Goal: Check status: Check status

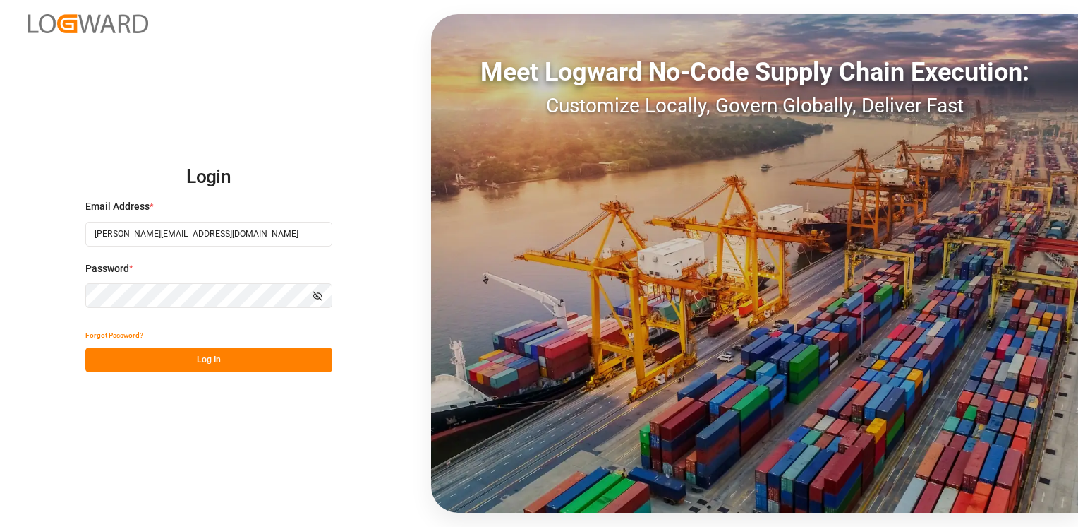
click at [203, 363] on button "Log In" at bounding box center [208, 359] width 247 height 25
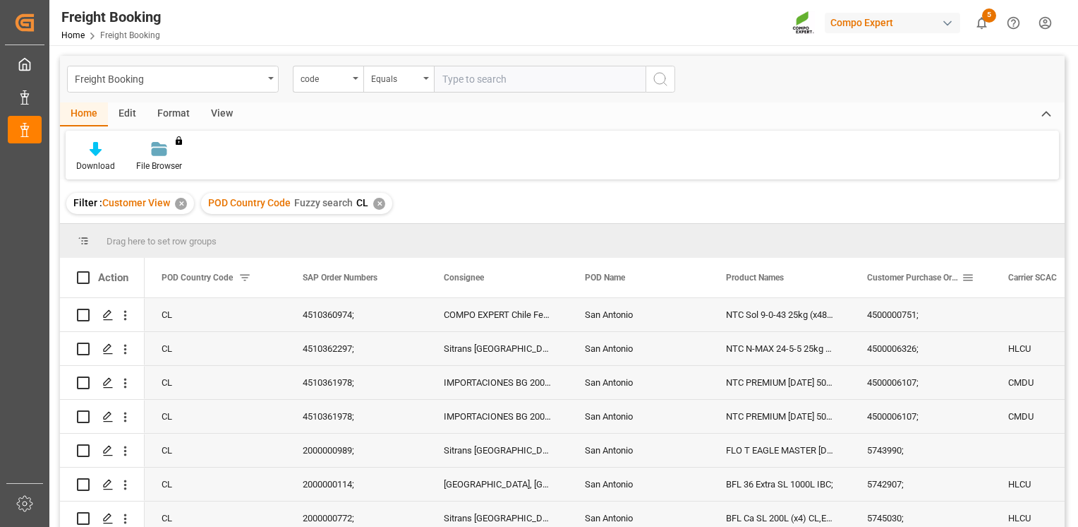
click at [963, 278] on span at bounding box center [968, 277] width 13 height 13
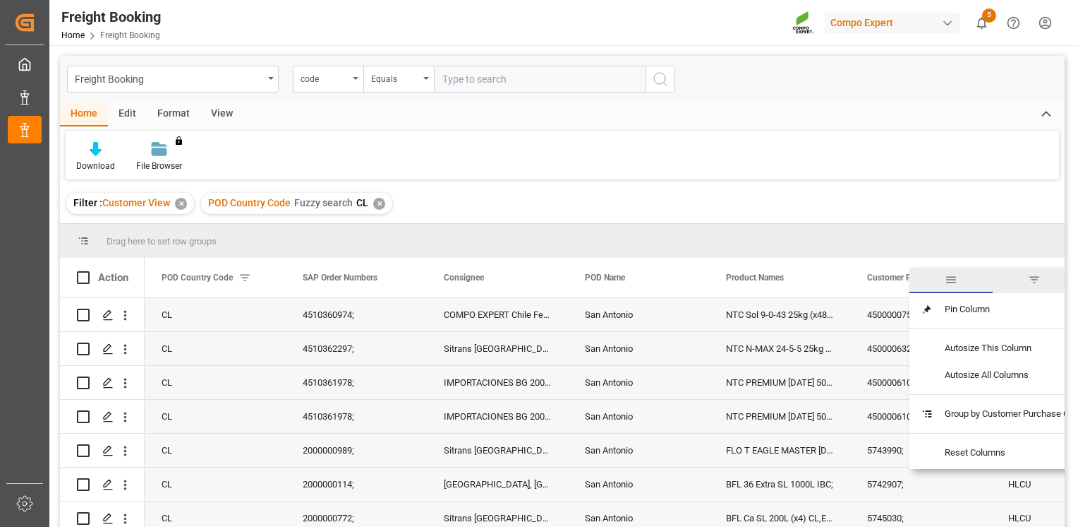
click at [1033, 275] on span "filter" at bounding box center [1034, 279] width 13 height 13
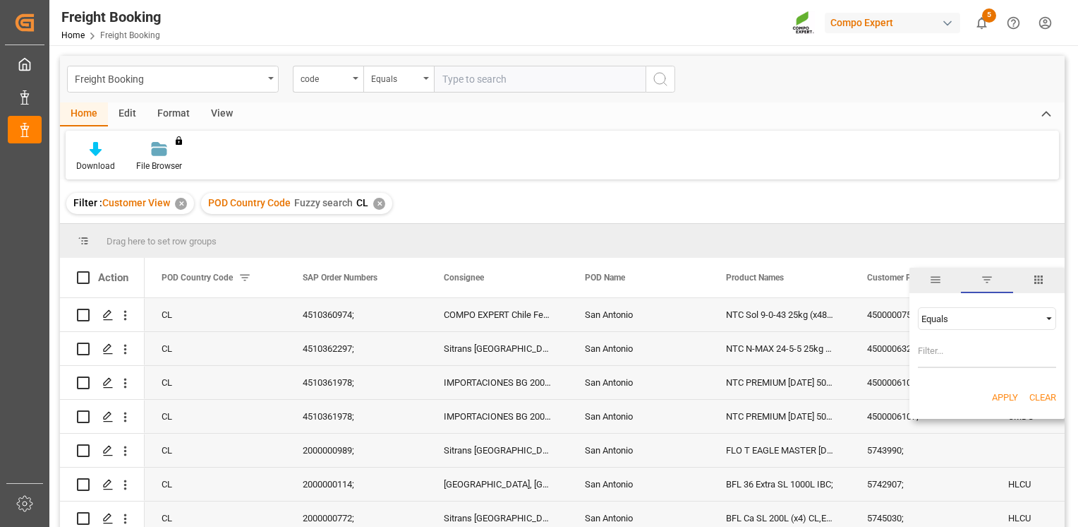
click at [1045, 312] on span "Filtering operator" at bounding box center [1049, 318] width 13 height 13
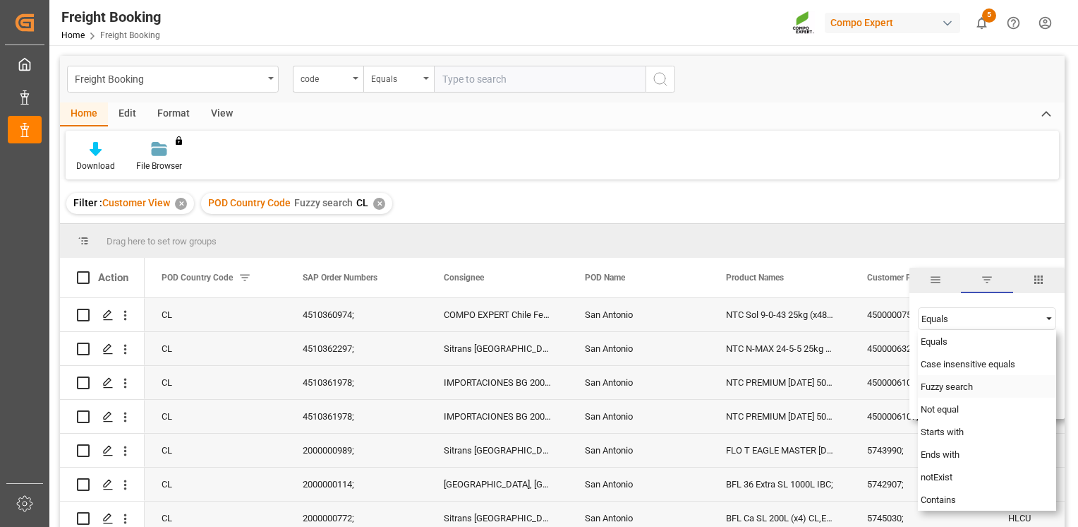
click at [963, 390] on span "Fuzzy search" at bounding box center [947, 386] width 52 height 11
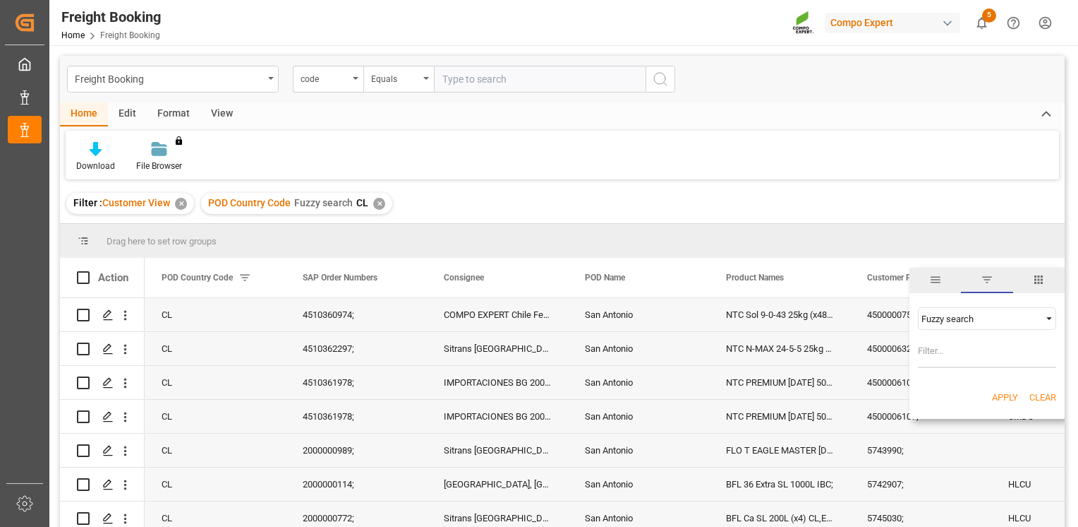
click at [966, 363] on input "Filter Value" at bounding box center [987, 353] width 138 height 28
paste input "5743626"
type input "5743626"
click at [1000, 396] on button "Apply" at bounding box center [1005, 397] width 26 height 14
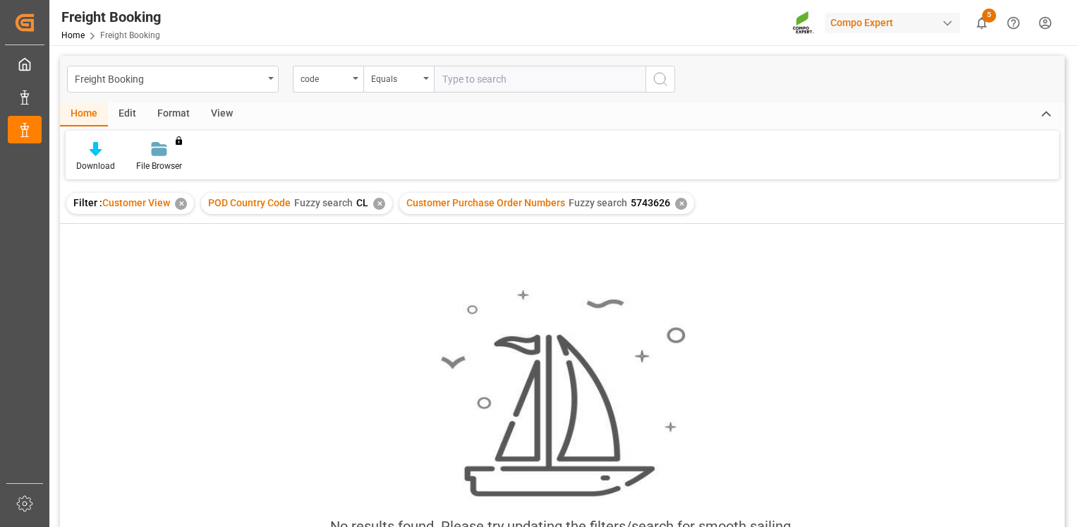
click at [675, 199] on div "✕" at bounding box center [681, 204] width 12 height 12
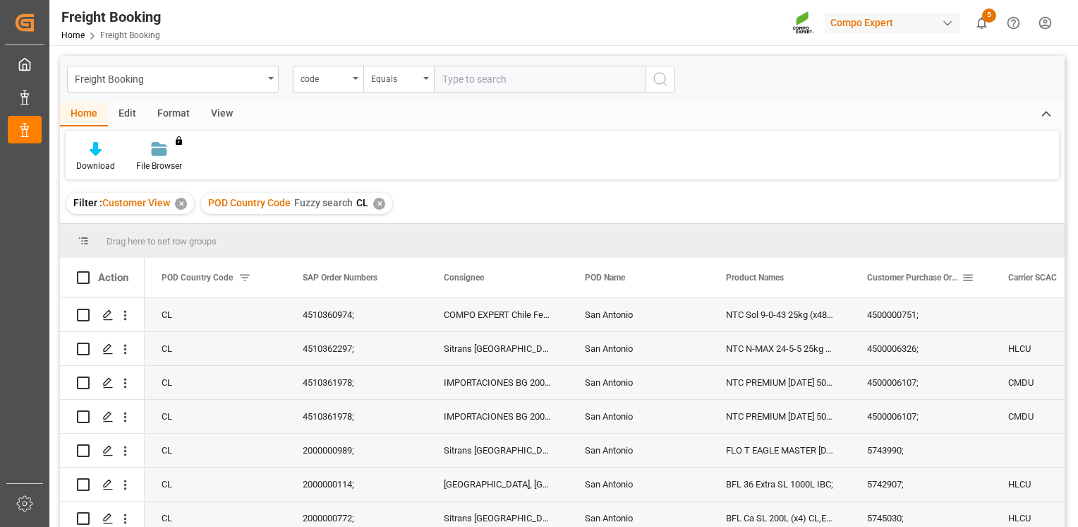
click at [967, 273] on span at bounding box center [968, 277] width 13 height 13
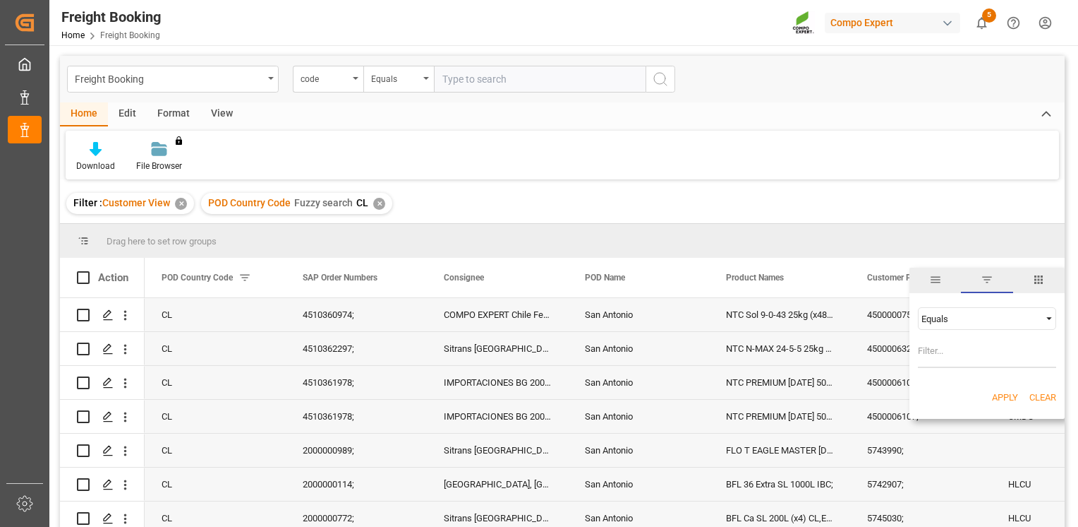
click at [1041, 316] on div "Equals" at bounding box center [987, 318] width 138 height 23
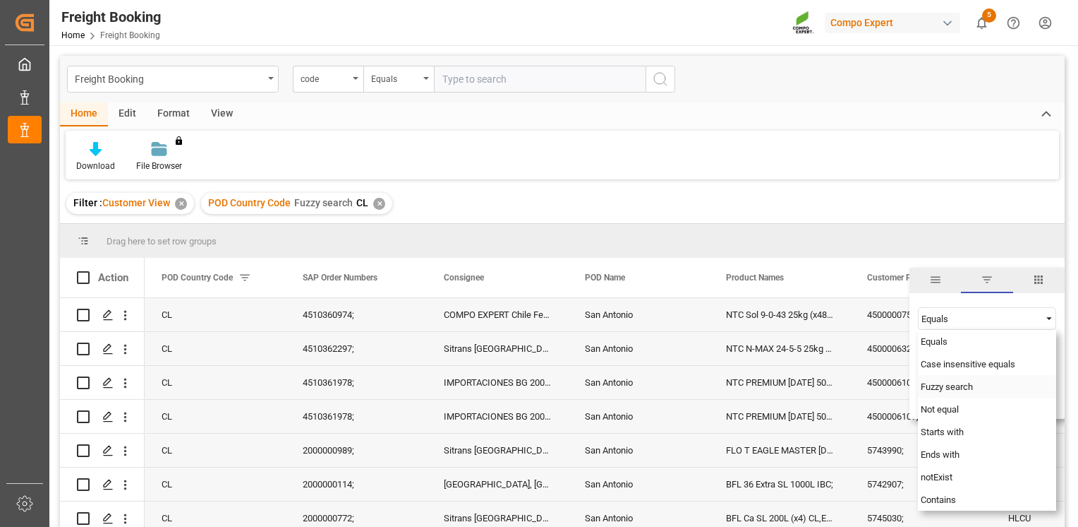
click at [955, 389] on span "Fuzzy search" at bounding box center [947, 386] width 52 height 11
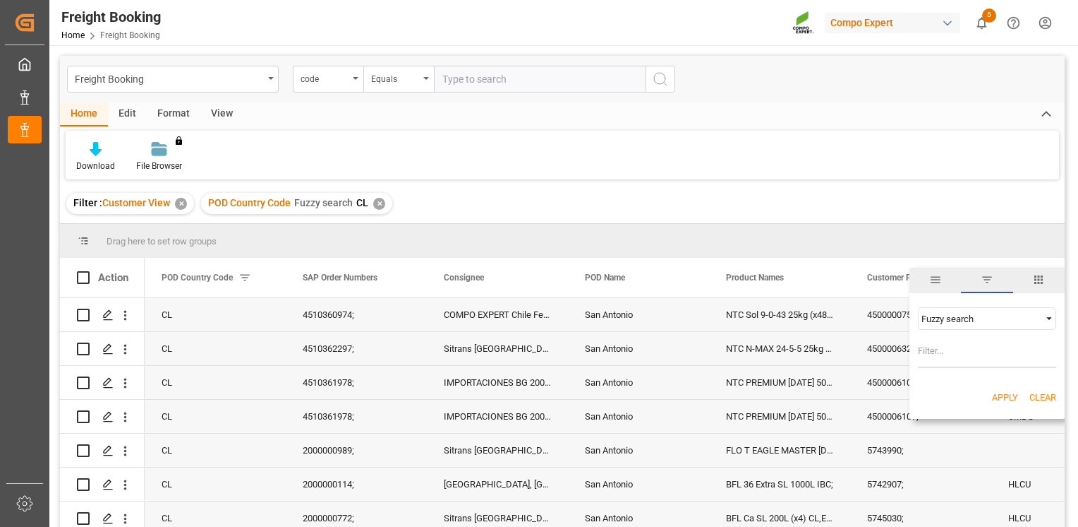
click at [943, 358] on input "Filter Value" at bounding box center [987, 353] width 138 height 28
paste input "5743627"
type input "5743627"
click at [997, 392] on button "Apply" at bounding box center [1005, 397] width 26 height 14
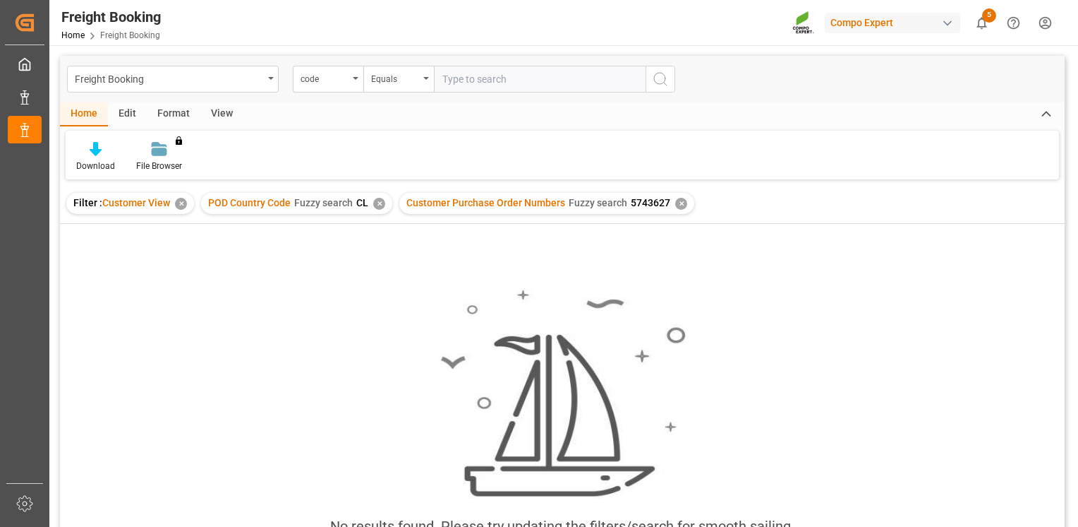
scroll to position [209, 0]
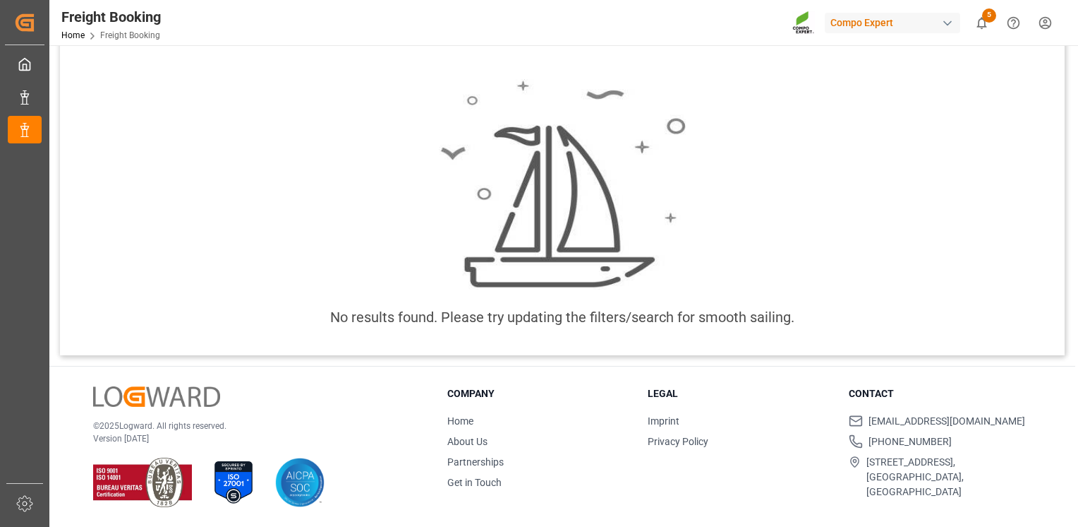
click at [912, 324] on div "No results found. Please try updating the filters/search for smooth sailing." at bounding box center [562, 210] width 1005 height 285
